Goal: Browse casually

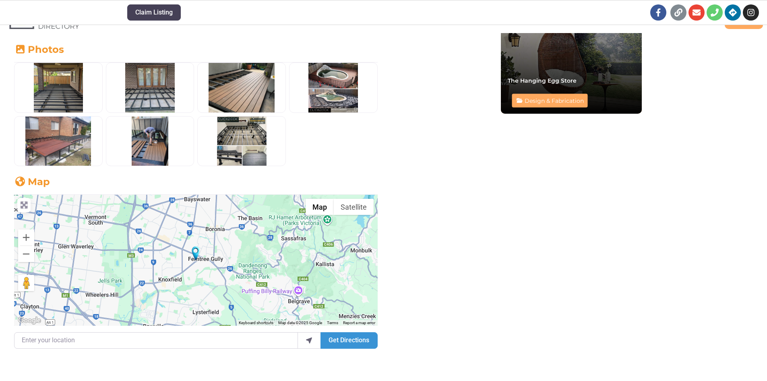
scroll to position [591, 0]
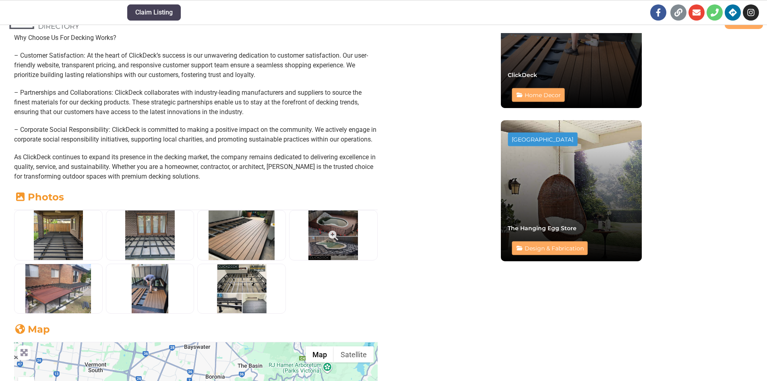
click at [331, 241] on img at bounding box center [334, 234] width 88 height 49
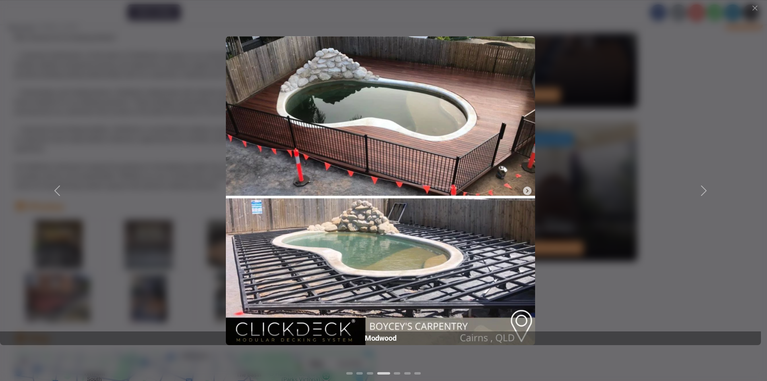
scroll to position [738, 0]
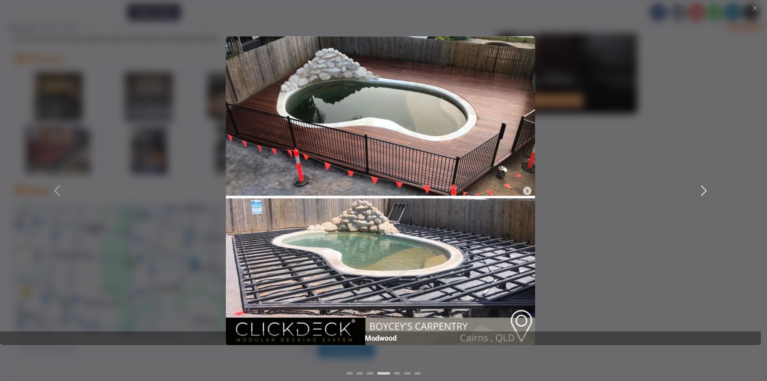
click at [704, 191] on span at bounding box center [704, 190] width 13 height 13
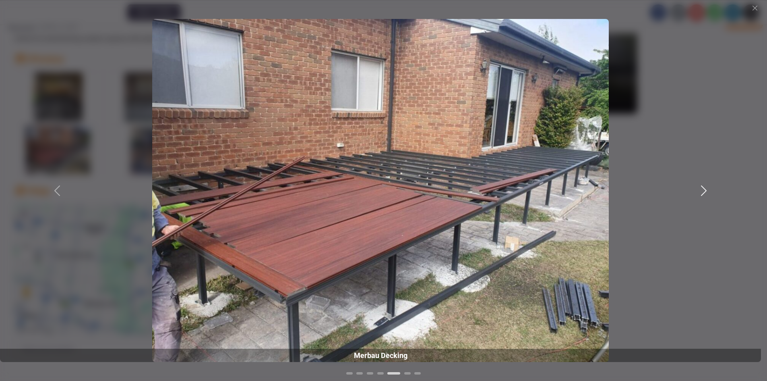
click at [704, 191] on span at bounding box center [704, 190] width 13 height 13
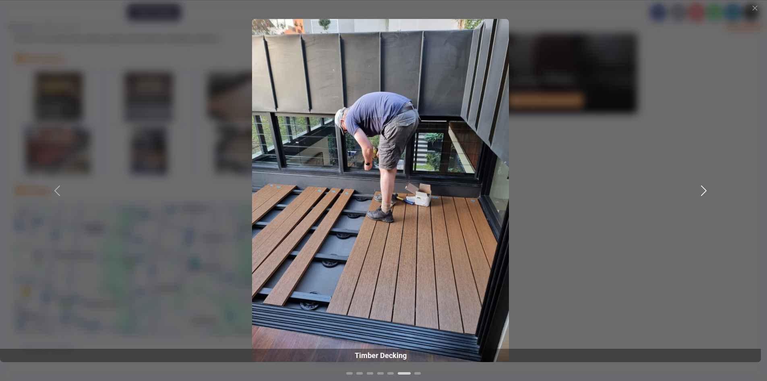
click at [704, 191] on span at bounding box center [704, 190] width 13 height 13
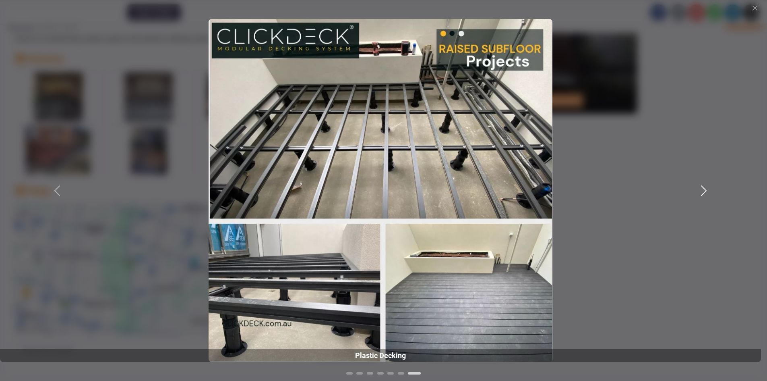
click at [704, 191] on span at bounding box center [704, 190] width 13 height 13
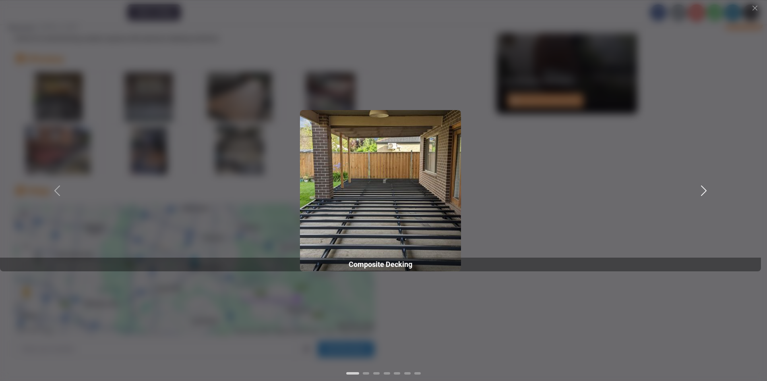
click at [704, 191] on span at bounding box center [704, 190] width 13 height 13
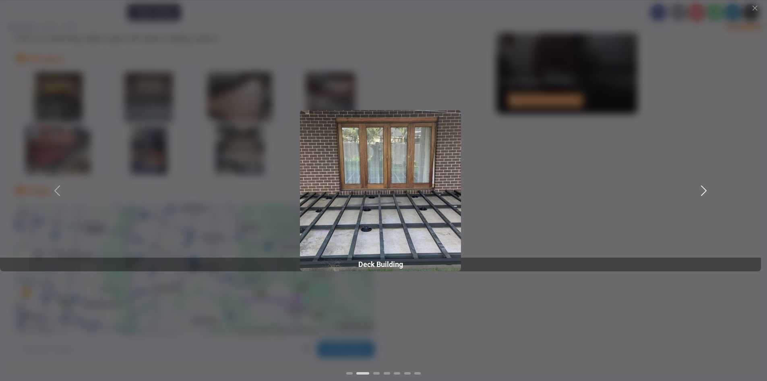
click at [704, 191] on span at bounding box center [704, 190] width 13 height 13
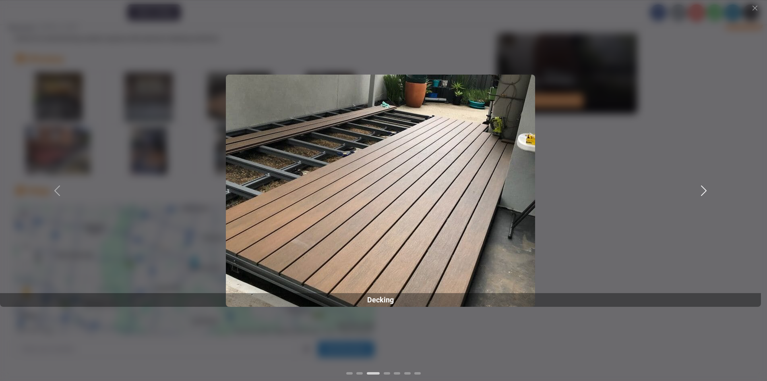
click at [704, 191] on span at bounding box center [704, 190] width 13 height 13
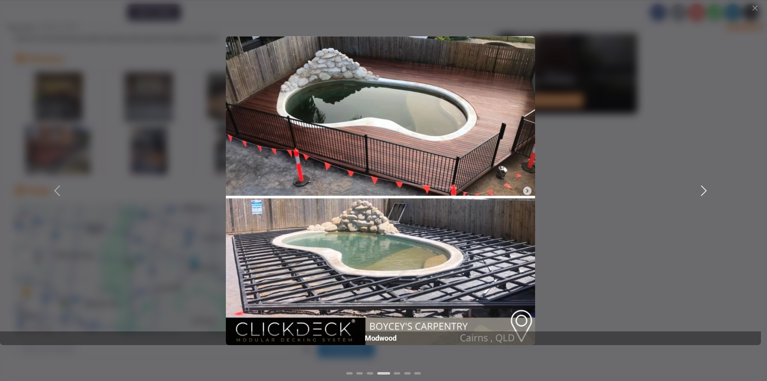
click at [701, 188] on span at bounding box center [704, 190] width 13 height 13
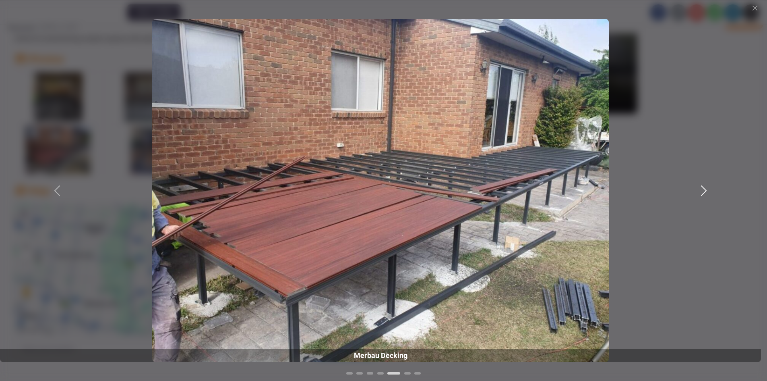
click at [701, 188] on span at bounding box center [704, 190] width 13 height 13
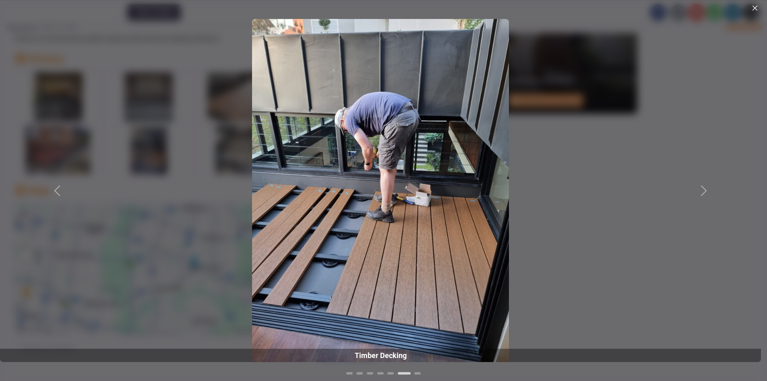
click at [756, 7] on button "Close" at bounding box center [755, 8] width 8 height 8
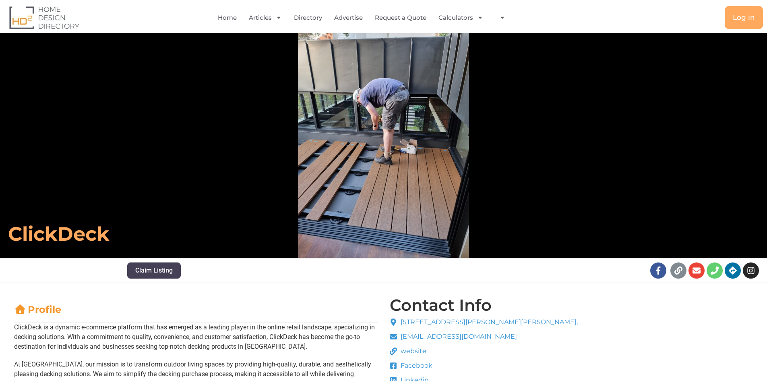
scroll to position [0, 0]
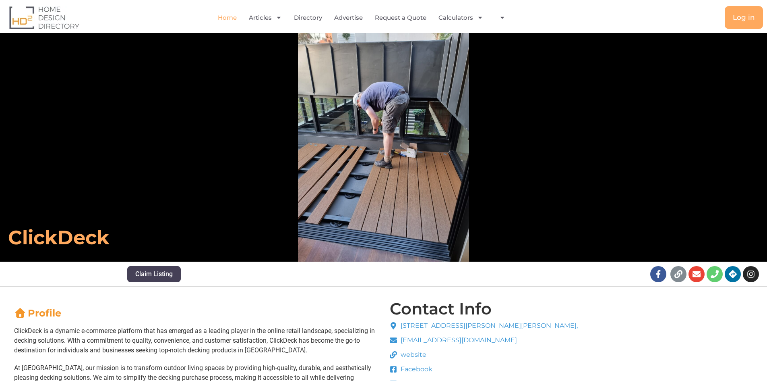
click at [228, 19] on link "Home" at bounding box center [227, 17] width 19 height 19
